Goal: Connect with others: Establish contact or relationships with other users

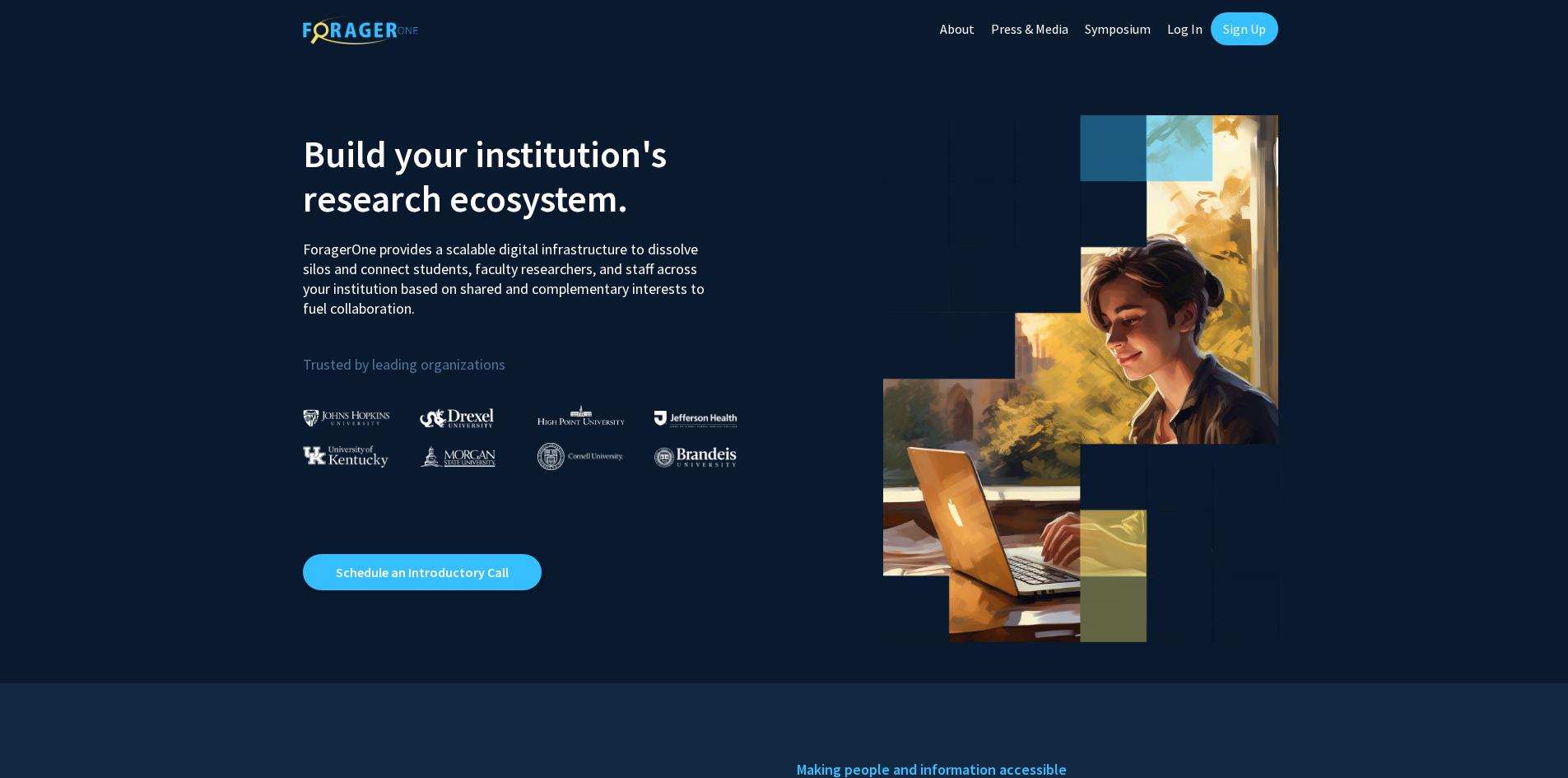
click at [1190, 28] on link "Log In" at bounding box center [1185, 29] width 52 height 58
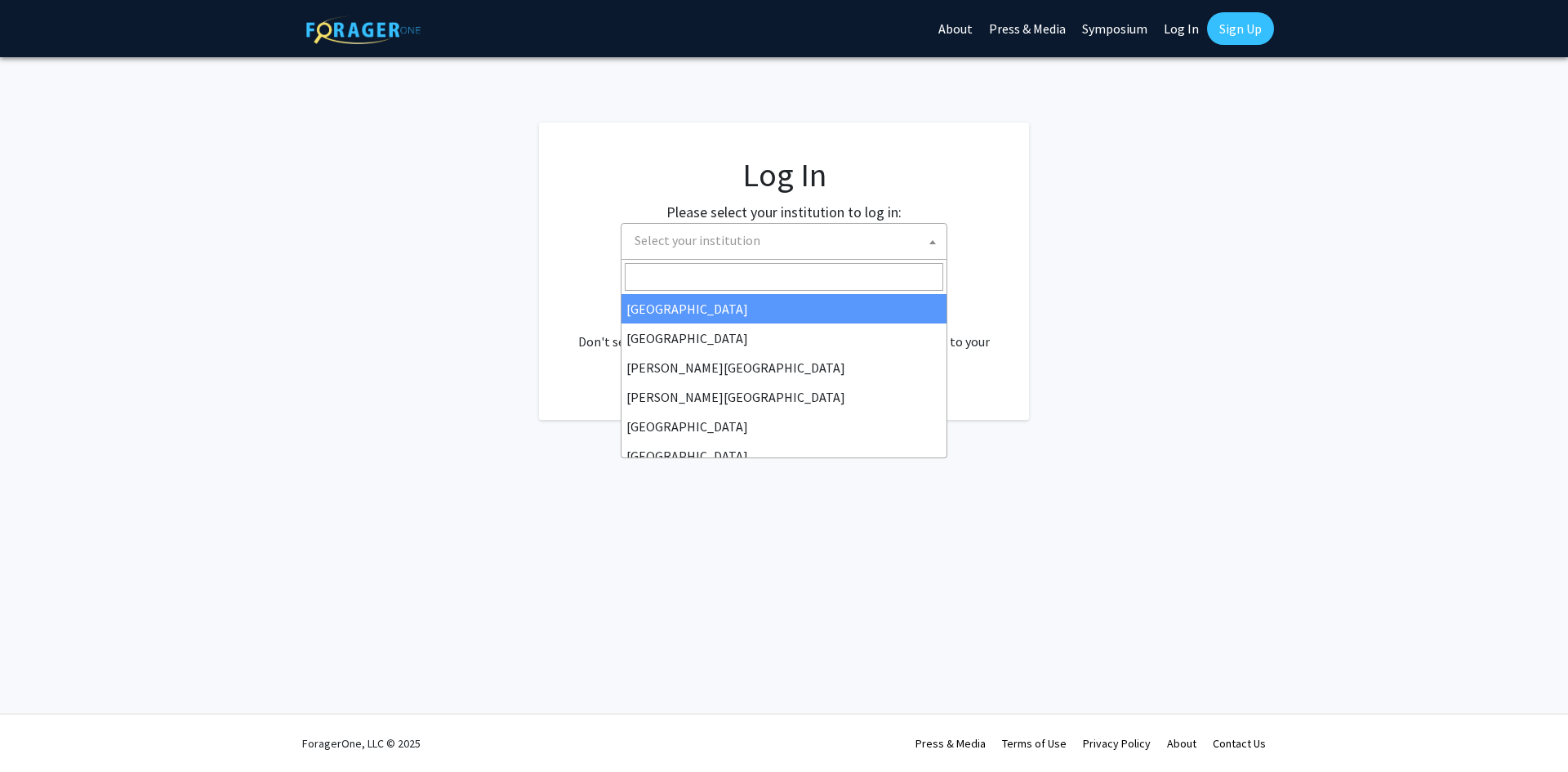
click at [790, 254] on span "Select your institution" at bounding box center [787, 240] width 318 height 33
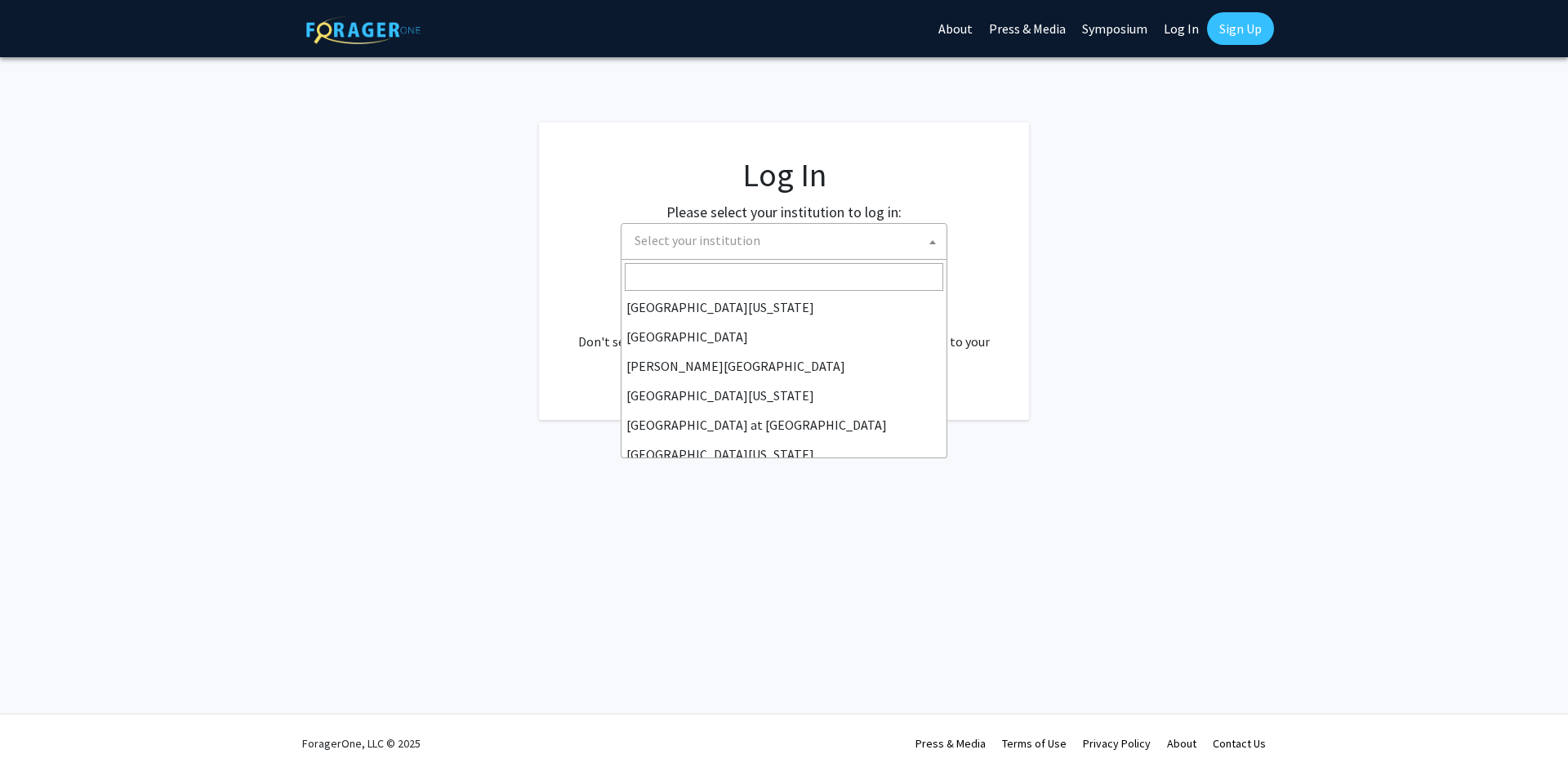
scroll to position [571, 0]
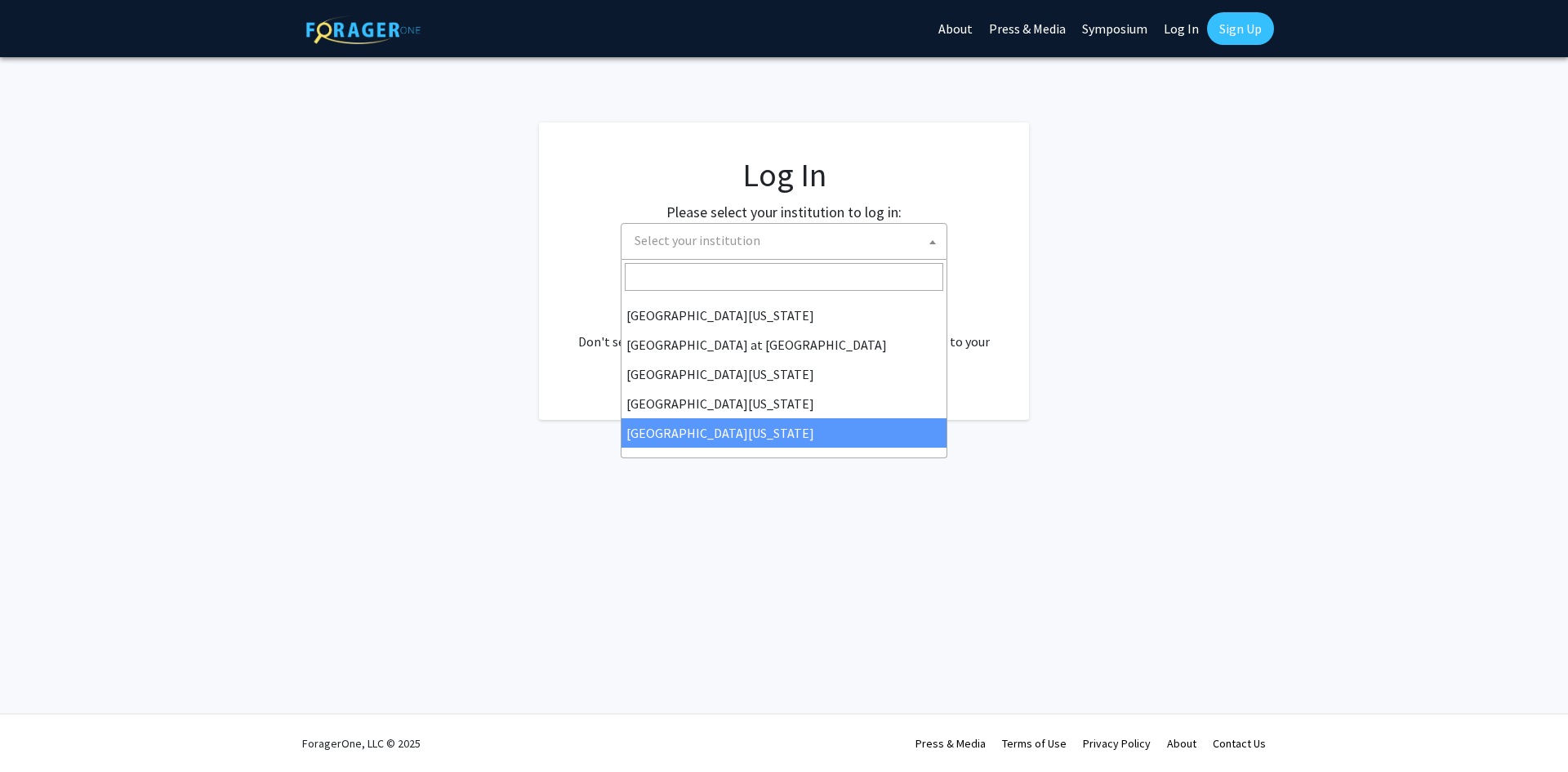
select select "33"
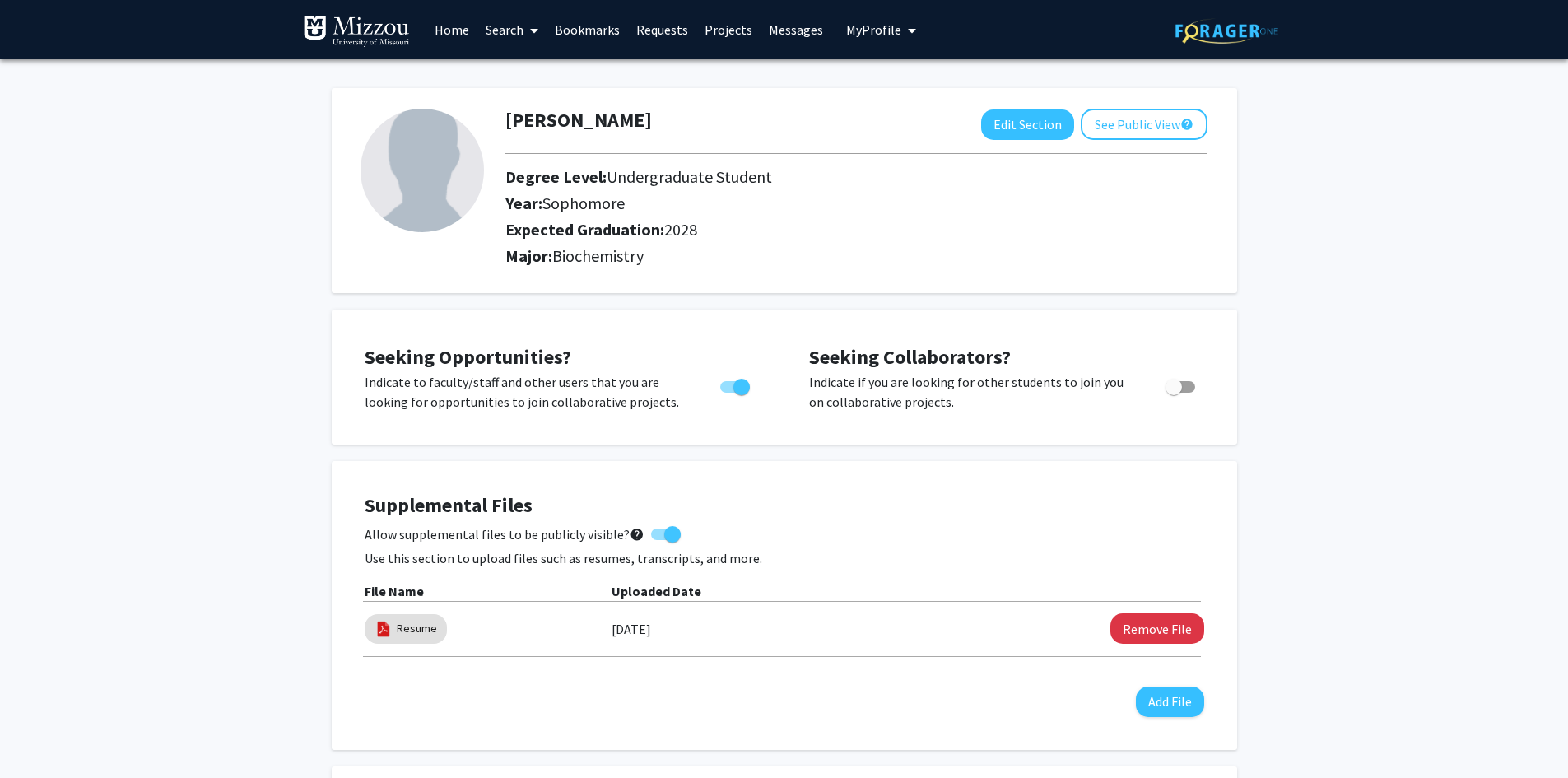
click at [566, 18] on link "Bookmarks" at bounding box center [587, 29] width 81 height 58
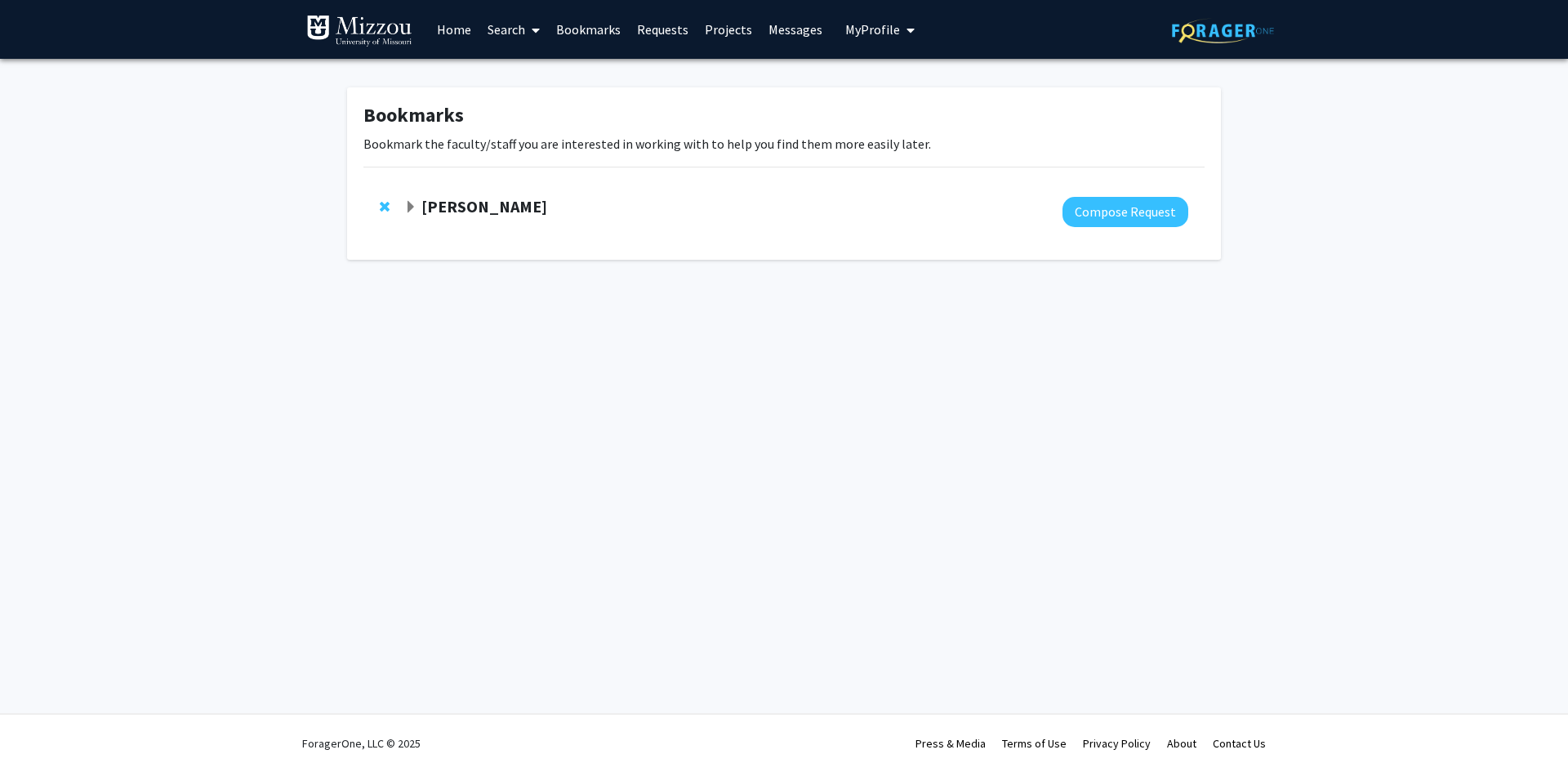
click at [465, 208] on strong "Yujiang Fang" at bounding box center [484, 206] width 126 height 21
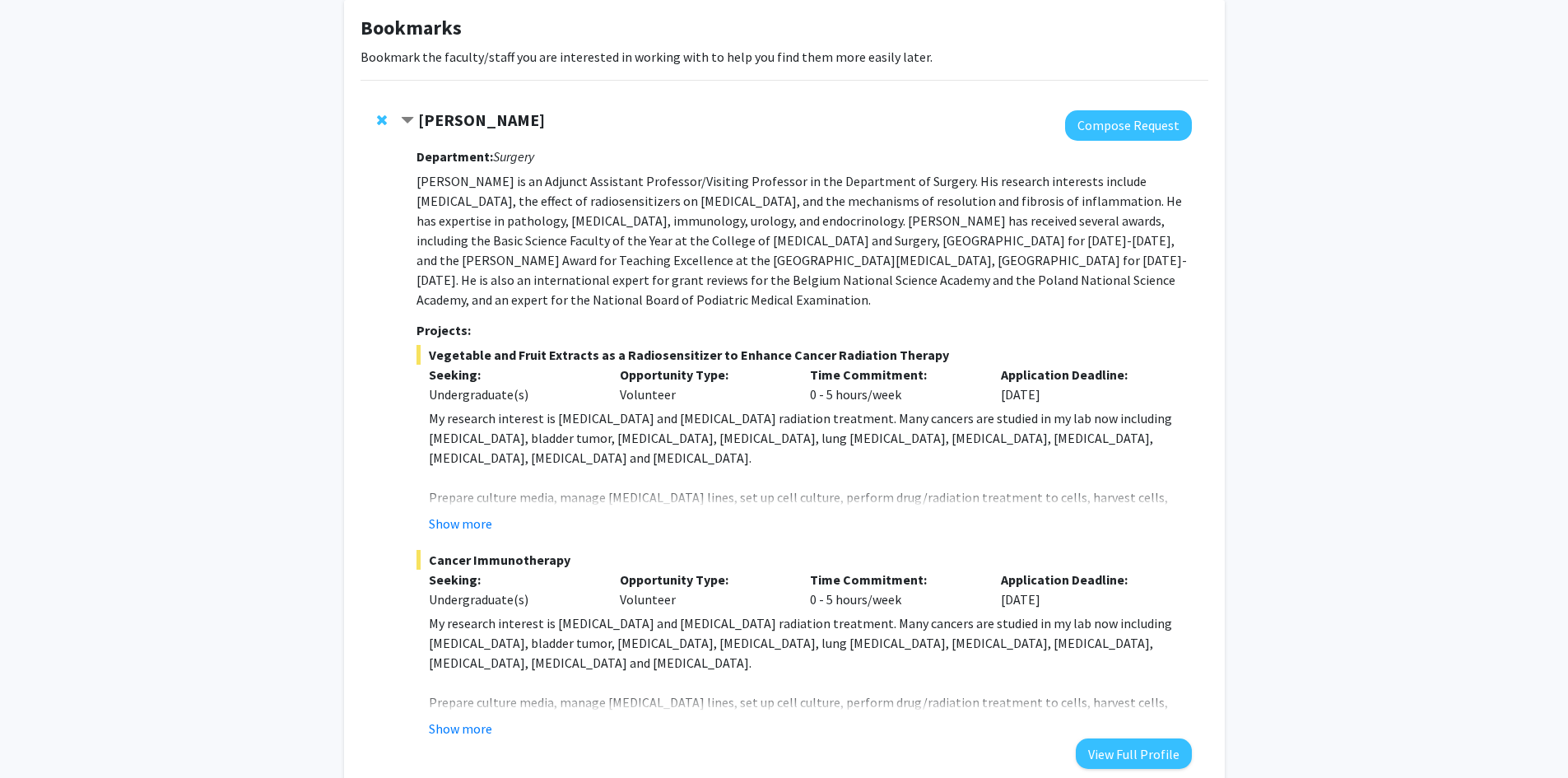
scroll to position [164, 0]
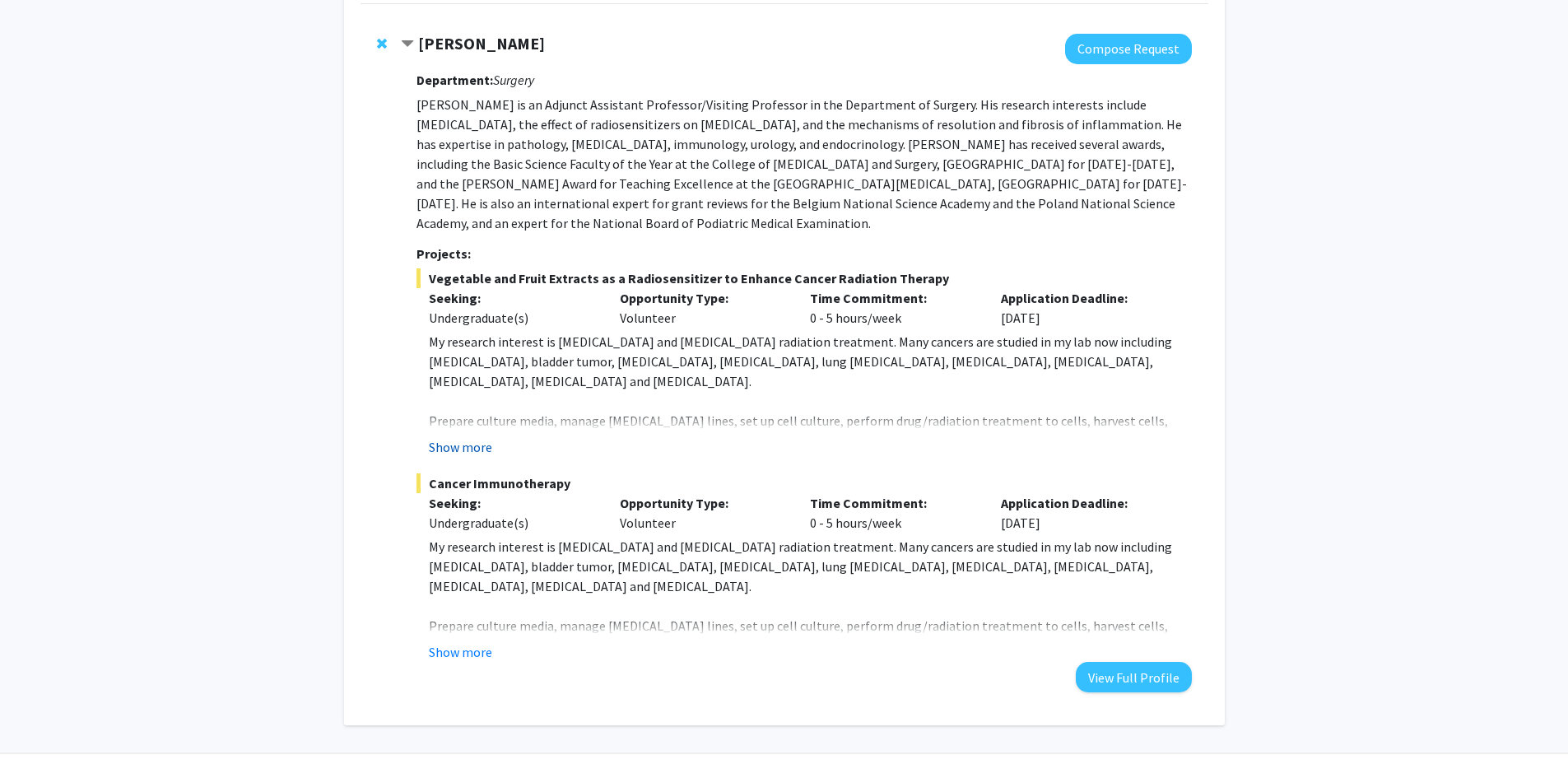
click at [460, 443] on button "Show more" at bounding box center [460, 446] width 63 height 20
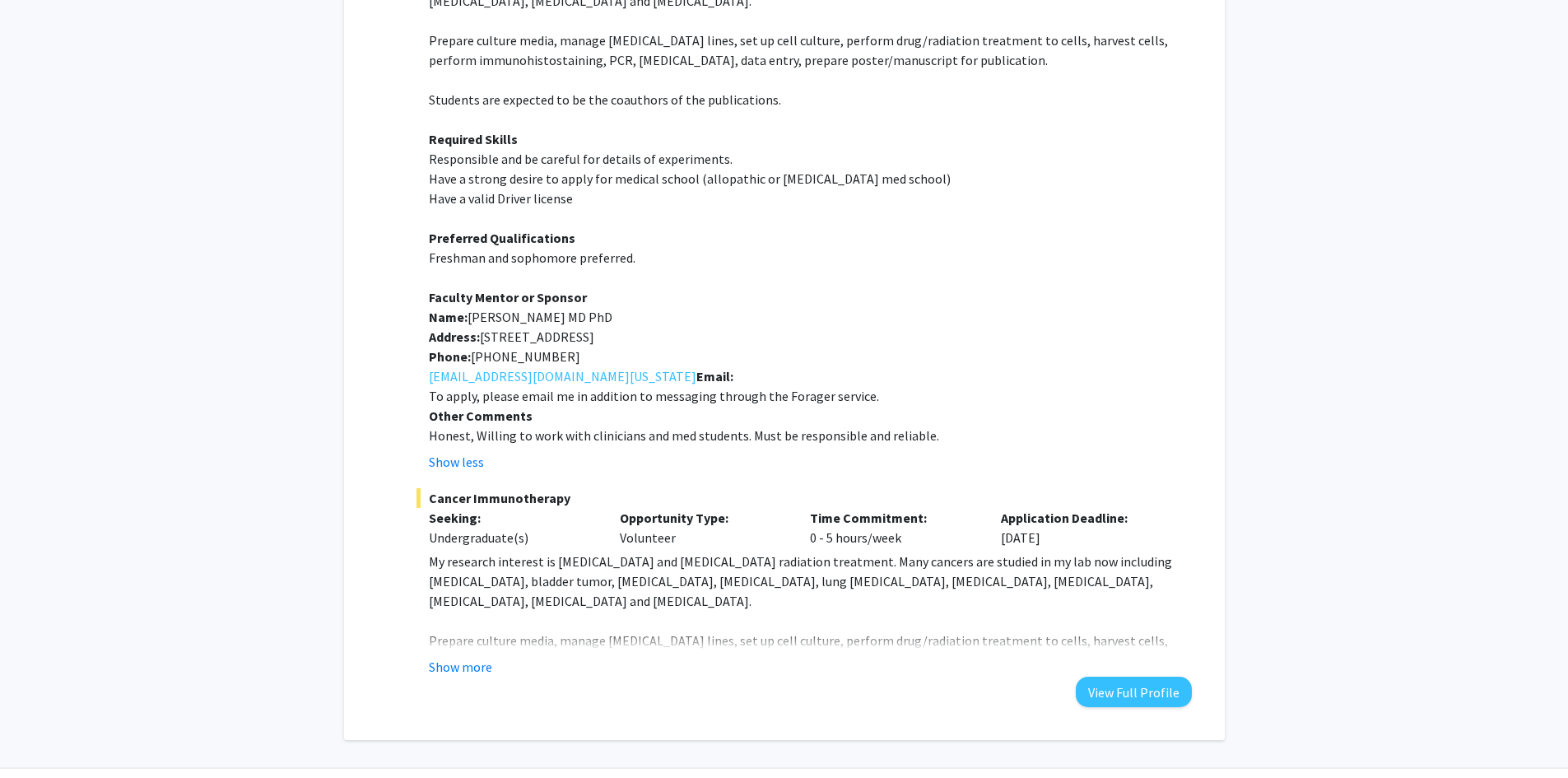
scroll to position [593, 0]
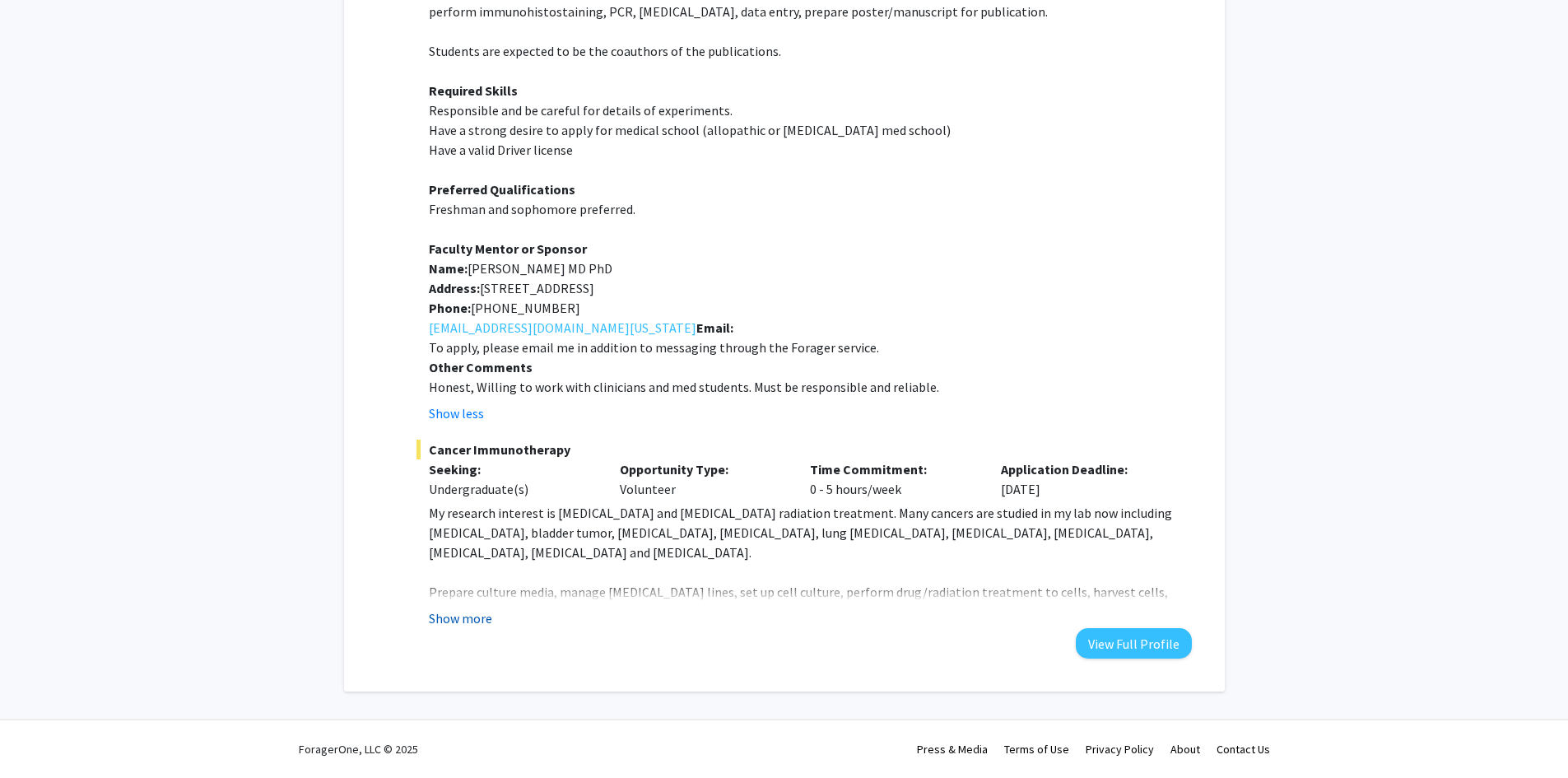
click at [458, 622] on button "Show more" at bounding box center [460, 617] width 63 height 20
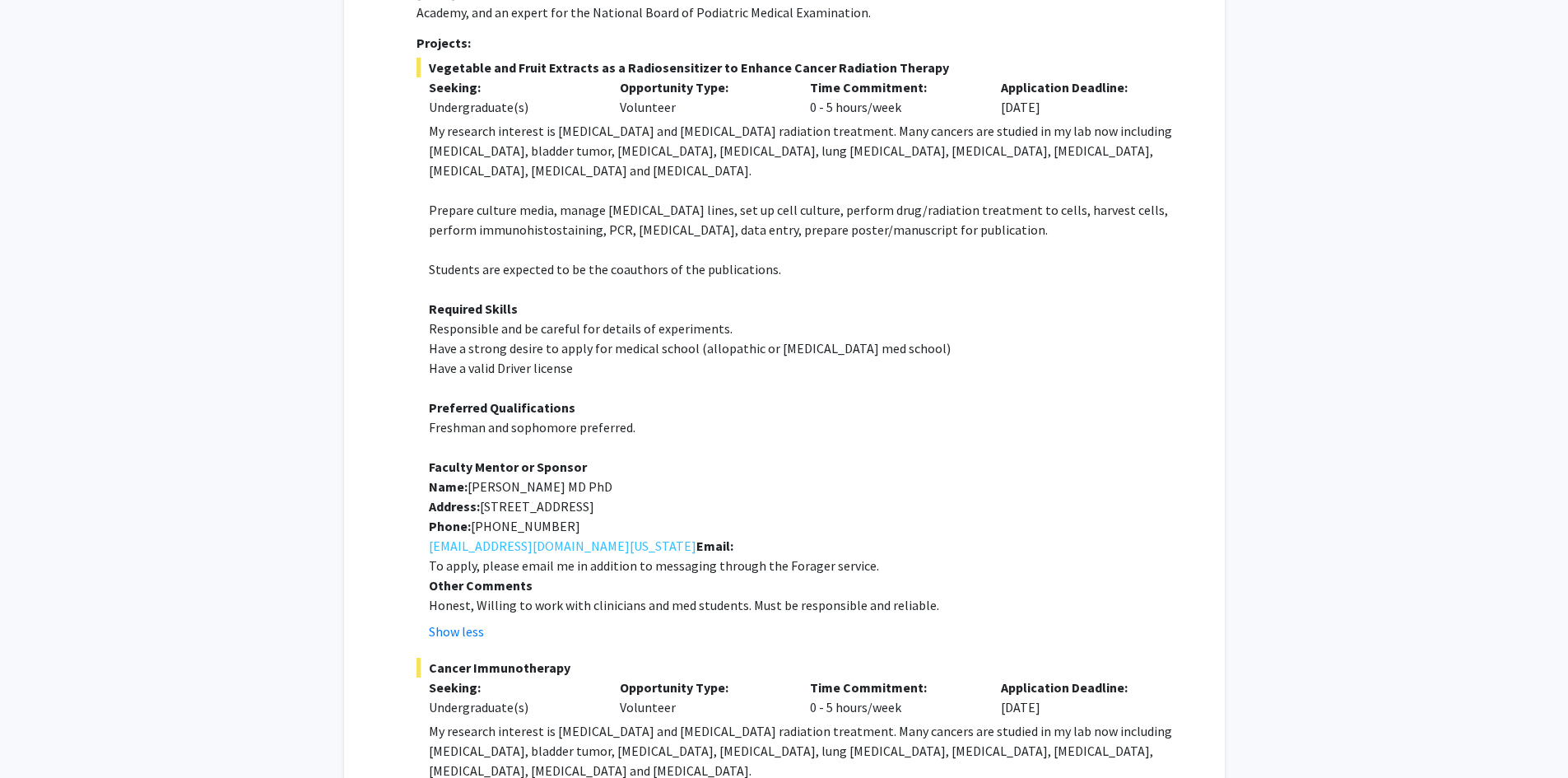
scroll to position [347, 0]
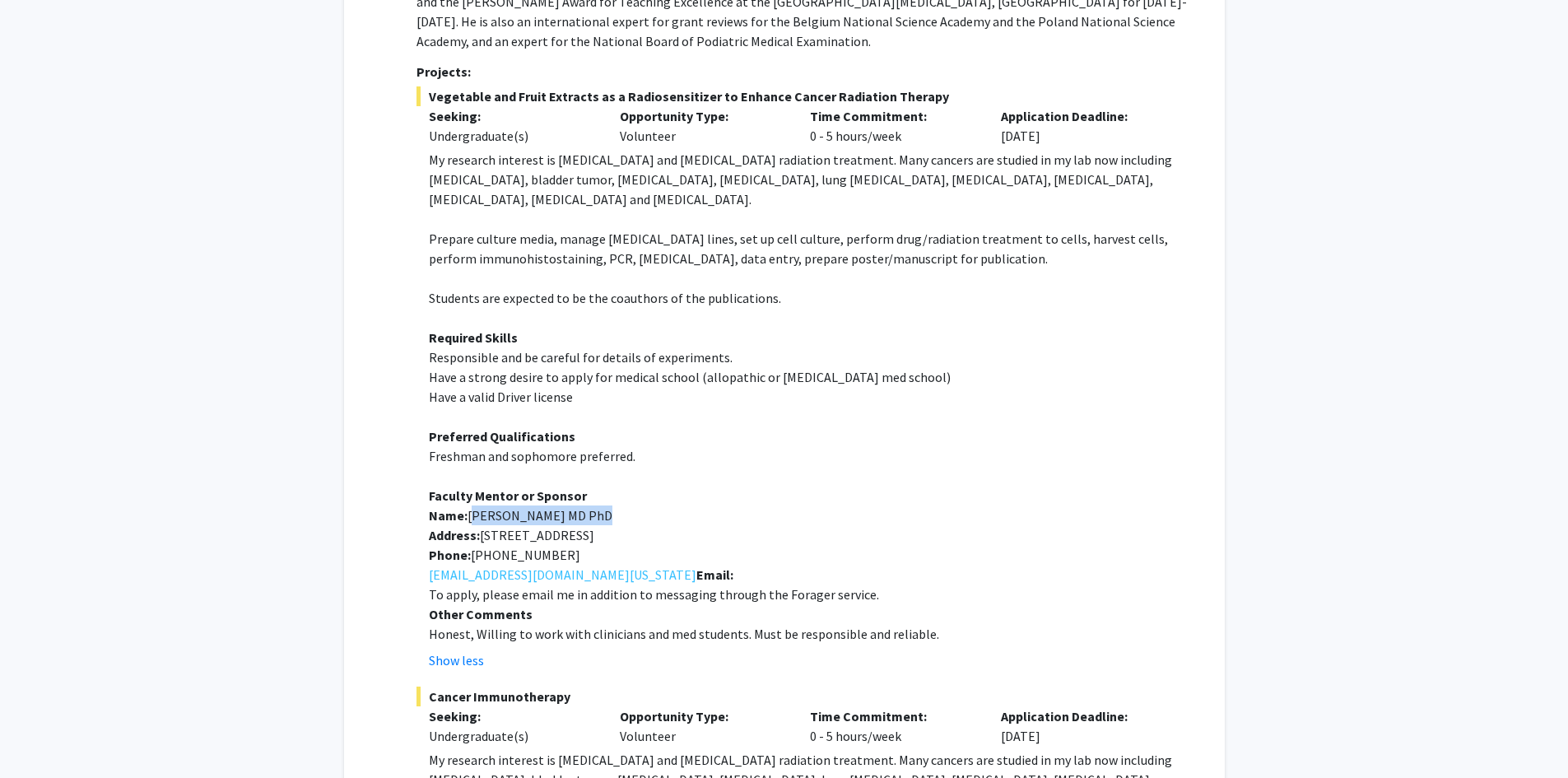
drag, startPoint x: 500, startPoint y: 513, endPoint x: 642, endPoint y: 507, distance: 142.1
click at [598, 511] on p "Name: Yujiang Fang MD PhD" at bounding box center [810, 514] width 762 height 20
click at [726, 491] on p "Faculty Mentor or Sponsor" at bounding box center [810, 495] width 762 height 20
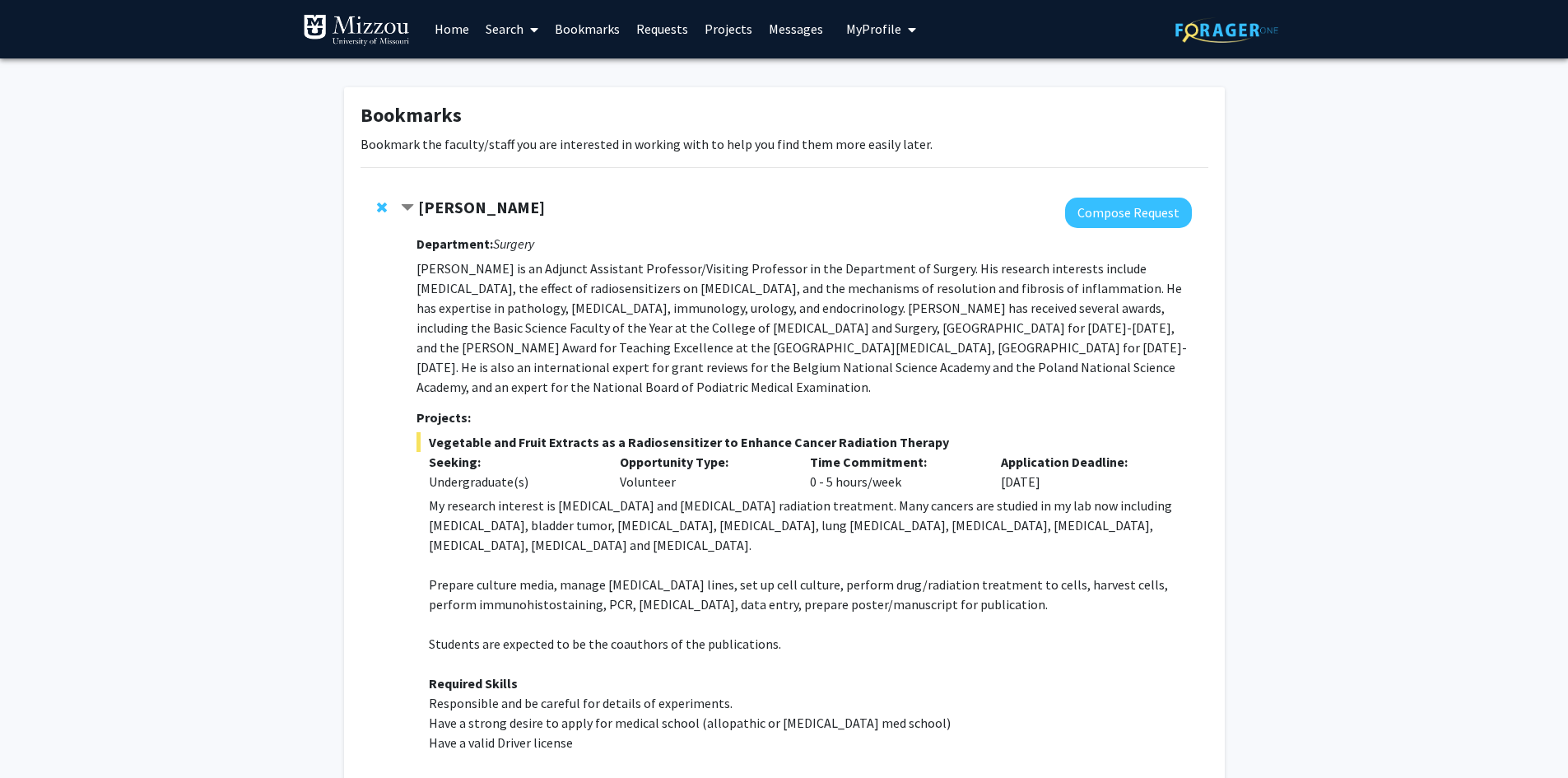
scroll to position [0, 0]
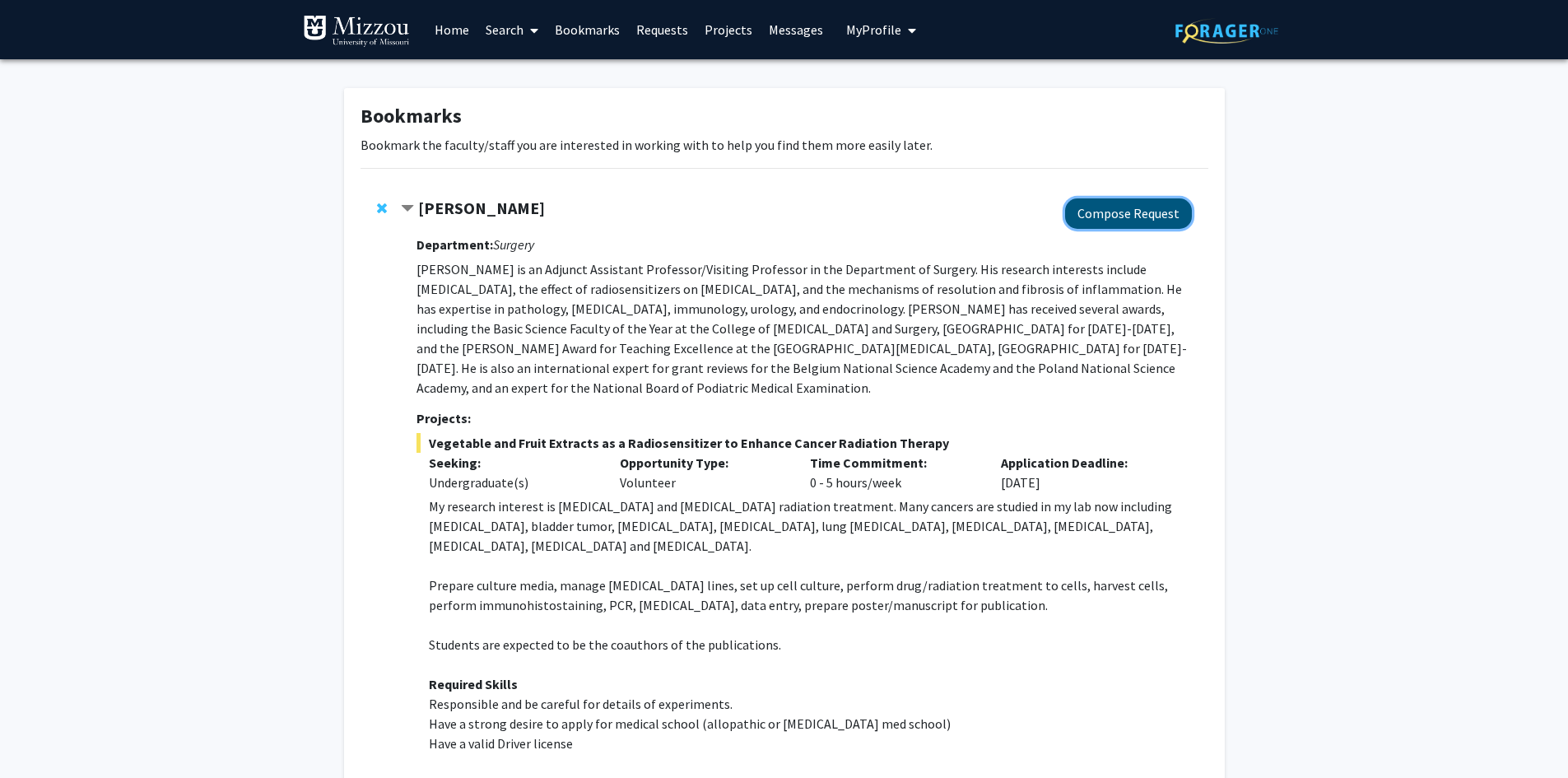
click at [1132, 206] on button "Compose Request" at bounding box center [1129, 213] width 127 height 30
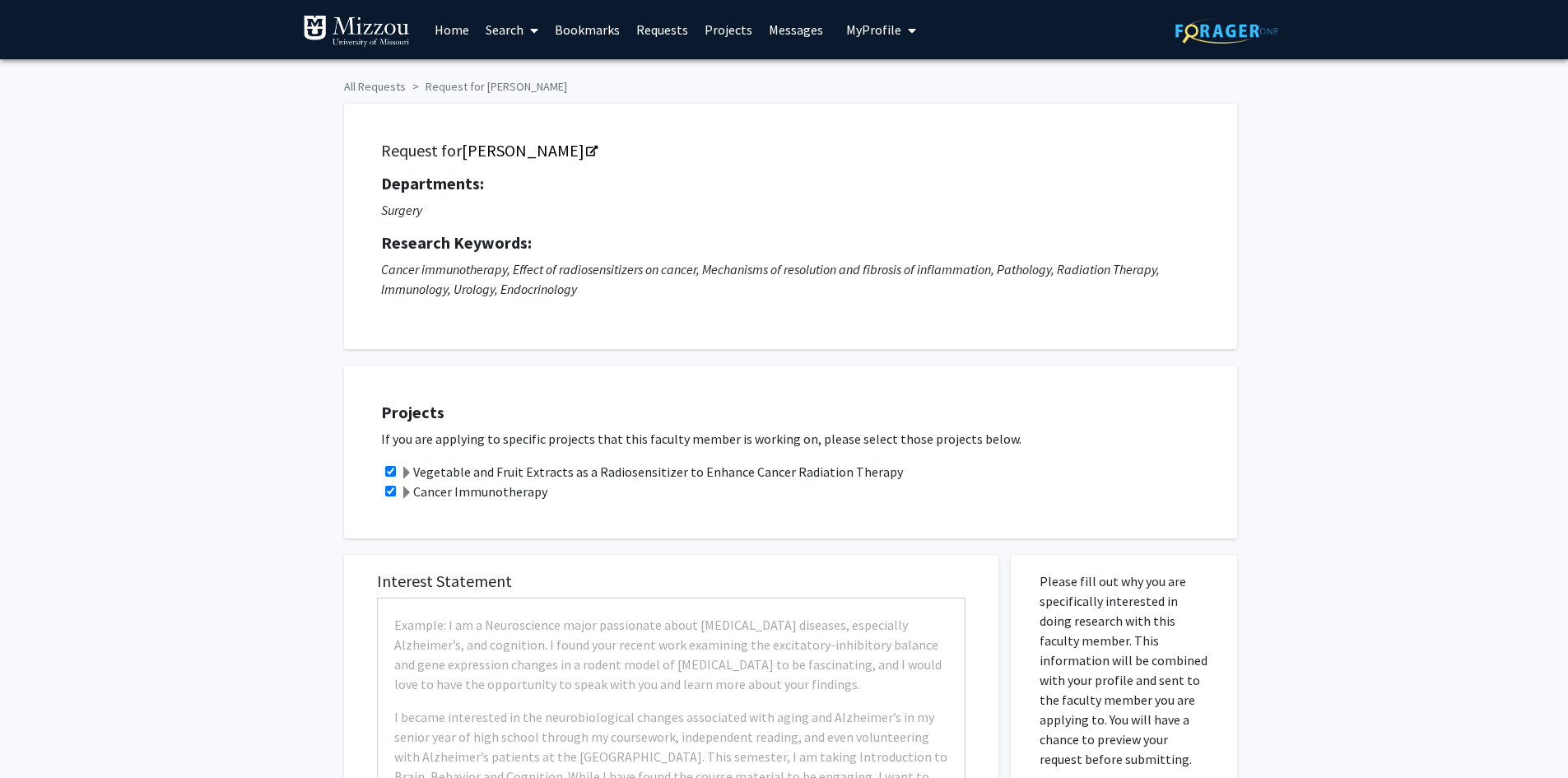
checkbox input "true"
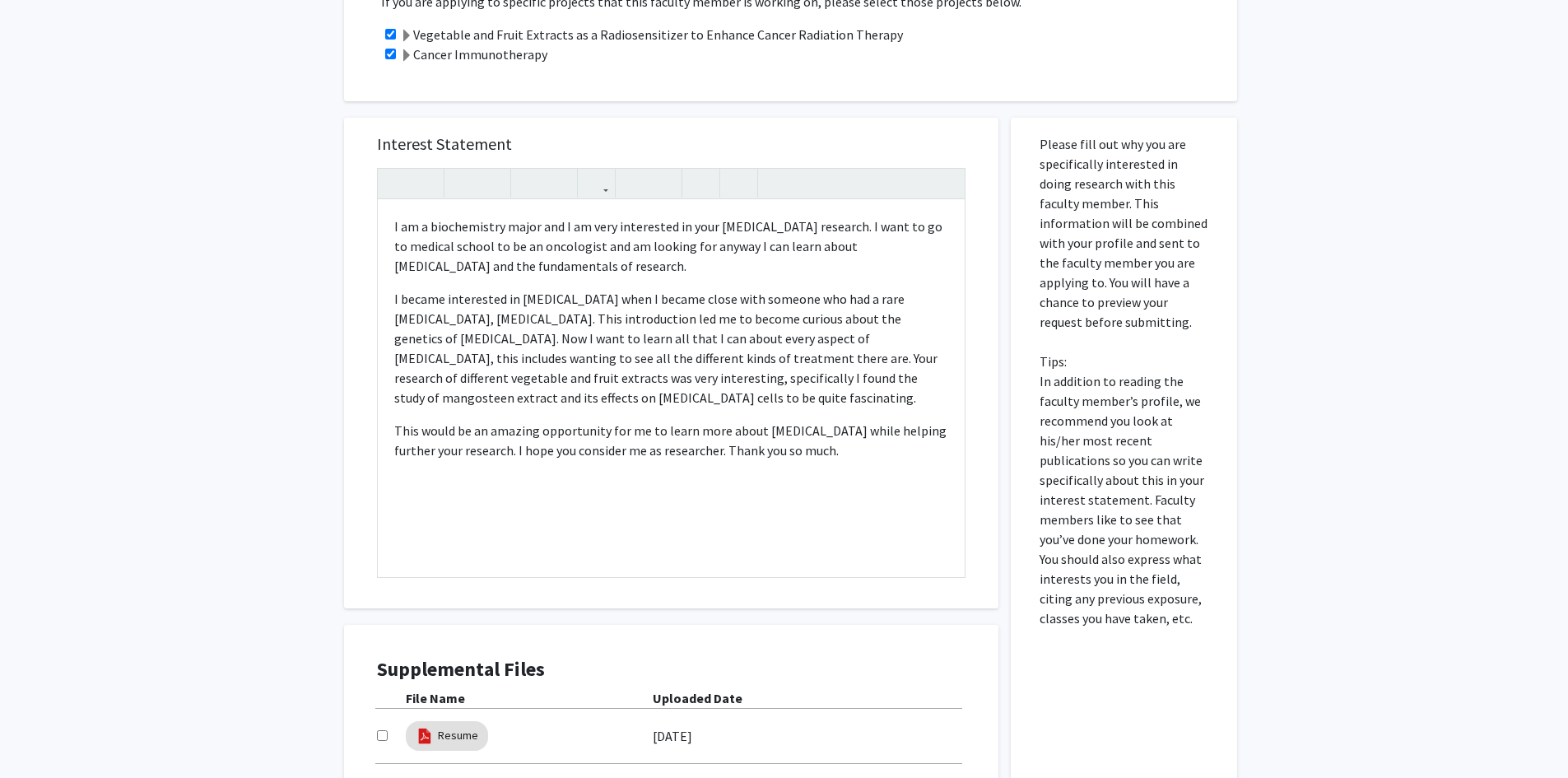
scroll to position [618, 0]
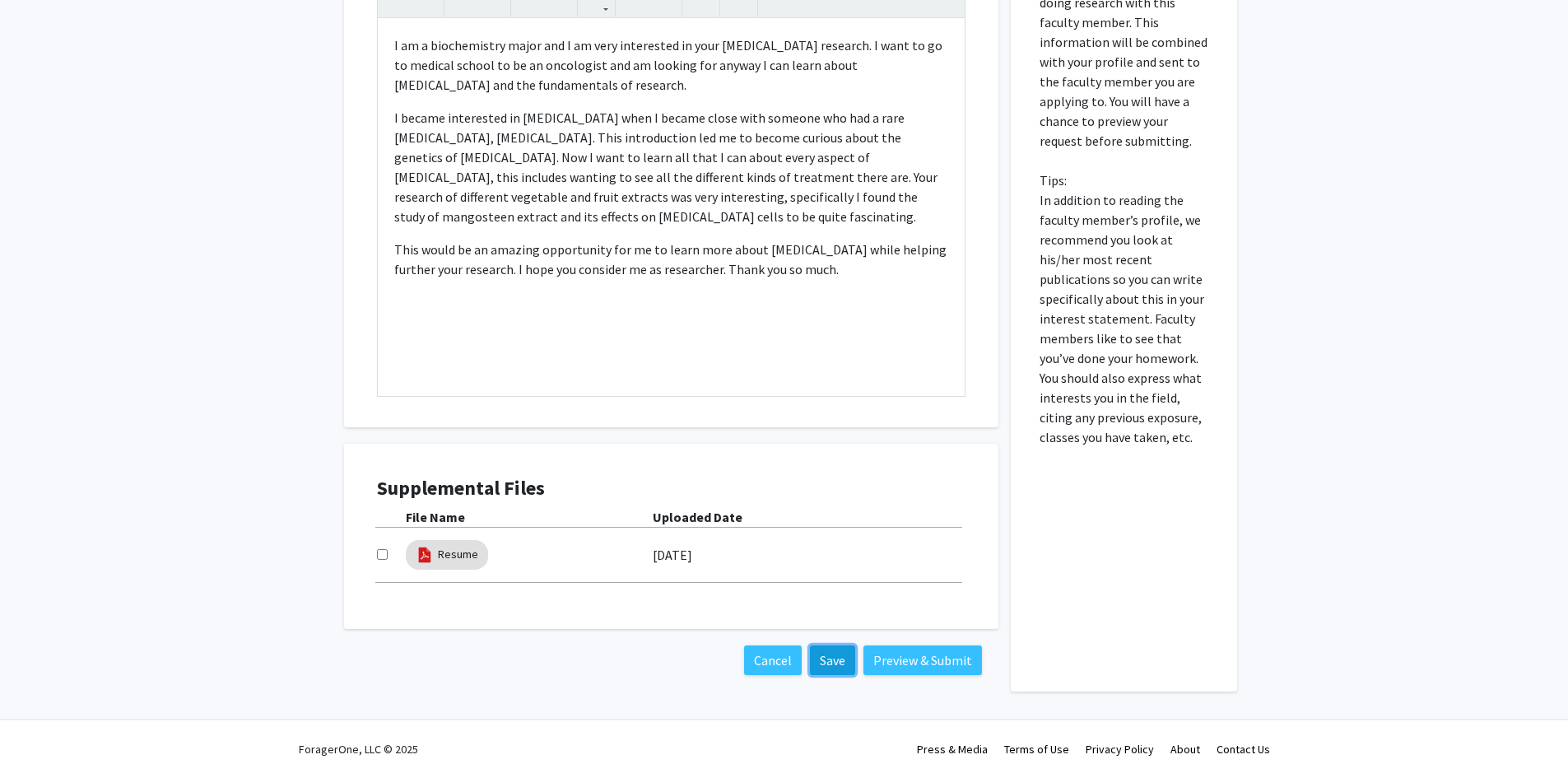
click at [847, 671] on button "Save" at bounding box center [833, 660] width 45 height 29
